Goal: Find specific page/section: Find specific page/section

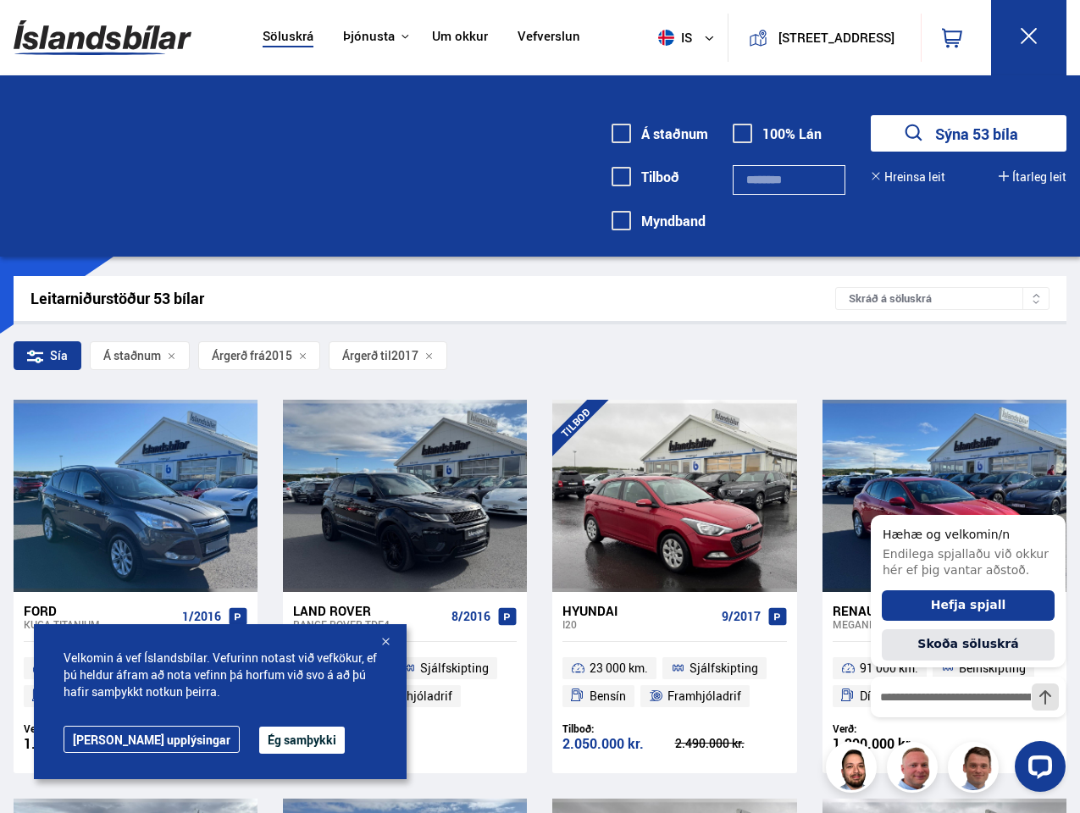
click at [102, 37] on img at bounding box center [103, 37] width 178 height 55
click at [669, 37] on span "is" at bounding box center [672, 38] width 42 height 16
click at [956, 37] on icon at bounding box center [952, 38] width 20 height 20
click at [1028, 37] on icon at bounding box center [1029, 36] width 16 height 16
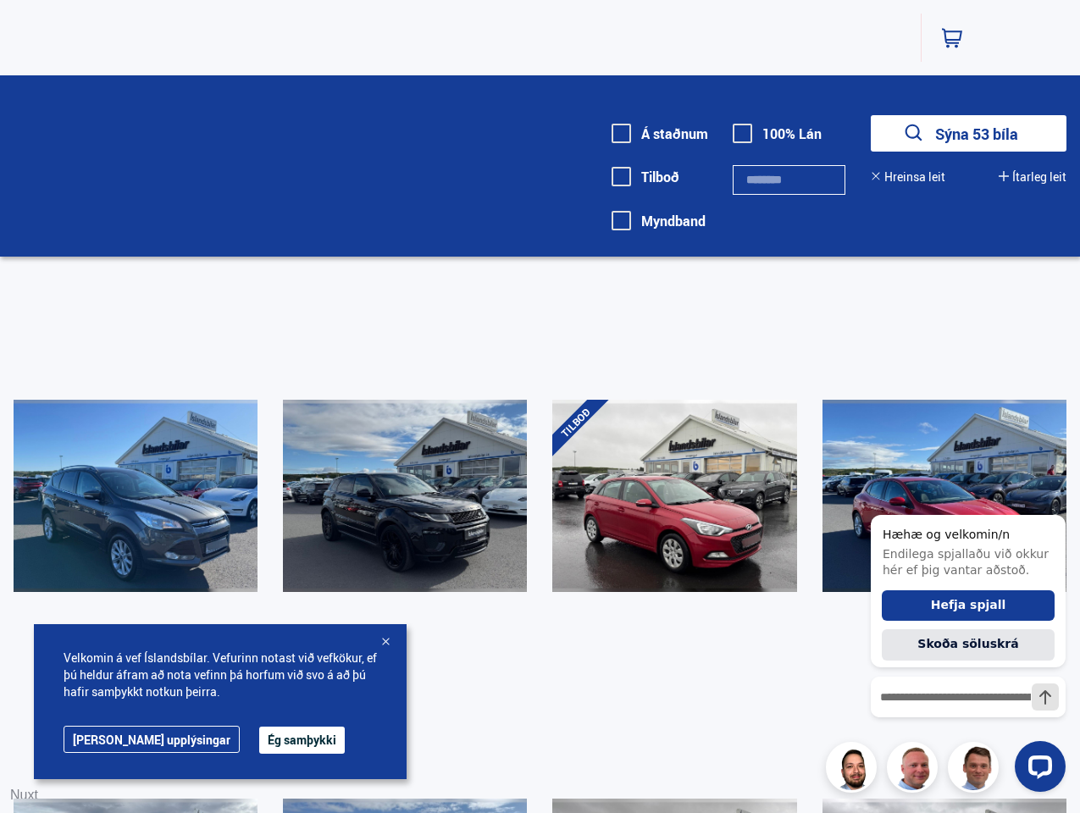
click at [909, 177] on button "Hreinsa leit" at bounding box center [908, 177] width 75 height 14
click at [1032, 177] on button "Ítarleg leit" at bounding box center [1033, 177] width 68 height 14
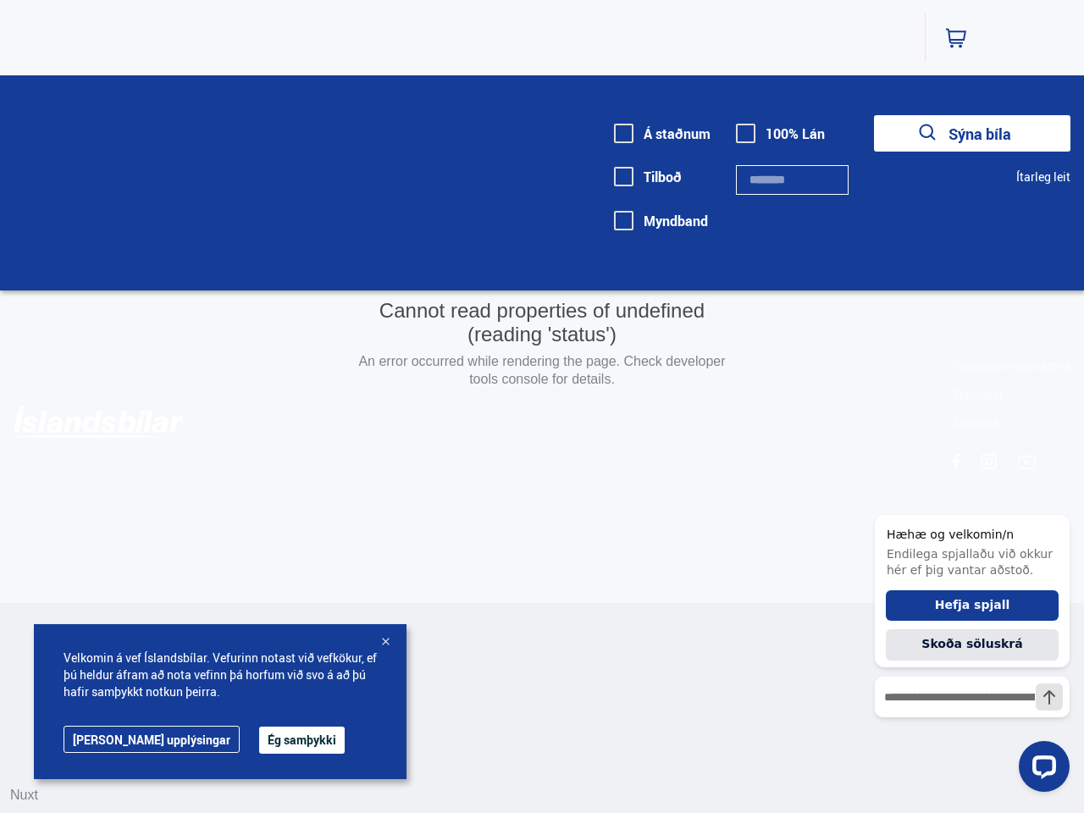
click at [942, 298] on div "Cannot read properties of undefined (reading 'status') An error occurred while …" at bounding box center [542, 301] width 1084 height 603
click at [47, 356] on div "Cannot read properties of undefined (reading 'status') An error occurred while …" at bounding box center [542, 301] width 1084 height 603
click at [139, 356] on div "Cannot read properties of undefined (reading 'status') An error occurred while …" at bounding box center [542, 301] width 1084 height 603
click at [260, 356] on div "Cannot read properties of undefined (reading 'status') An error occurred while …" at bounding box center [542, 301] width 1084 height 603
